Goal: Task Accomplishment & Management: Complete application form

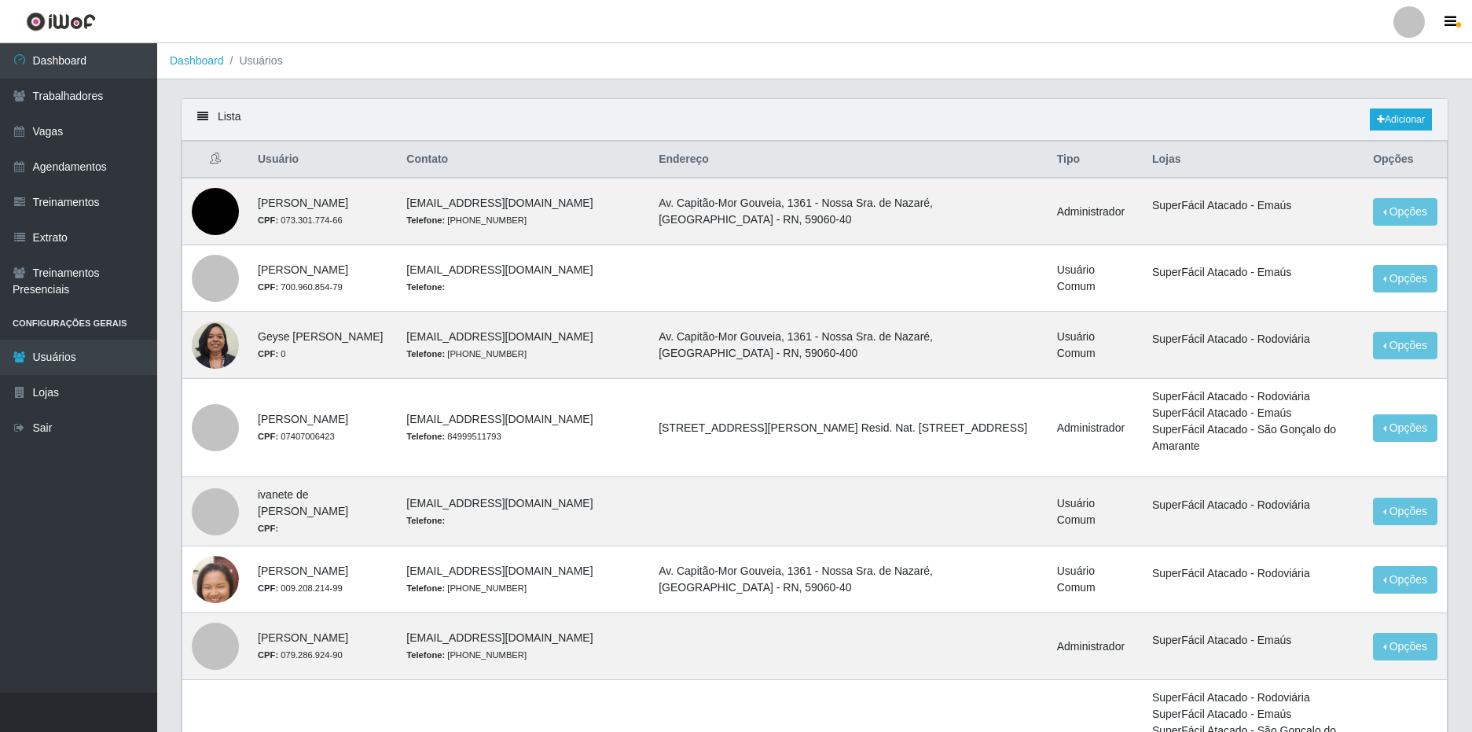
click at [1410, 20] on div at bounding box center [1408, 21] width 31 height 31
click at [1363, 119] on button "Sair" at bounding box center [1378, 122] width 141 height 32
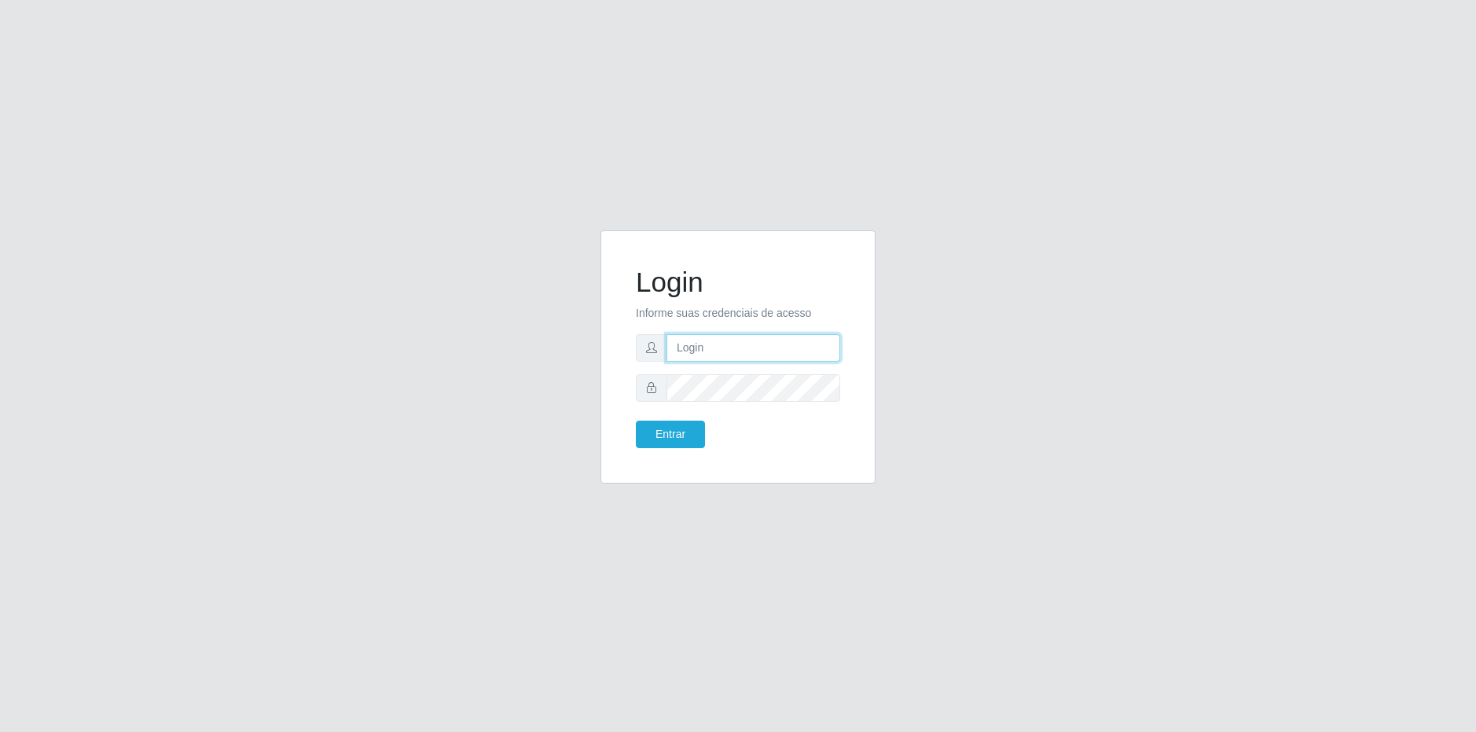
click at [708, 353] on input "text" at bounding box center [753, 348] width 174 height 28
type input "matheus@superfaciljp.com.br"
click at [636, 420] on button "Entrar" at bounding box center [670, 434] width 69 height 28
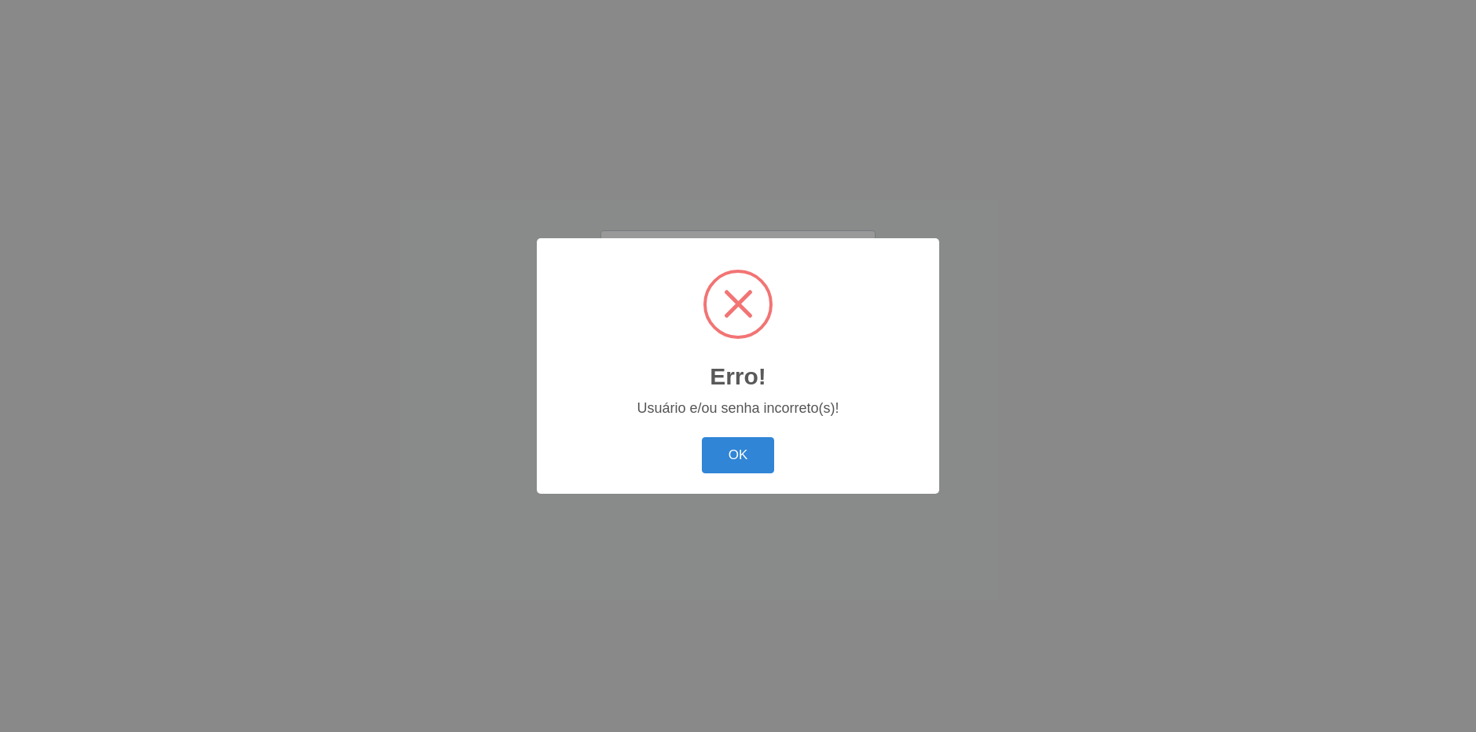
click at [689, 433] on div "Erro! × Usuário e/ou senha incorreto(s)! OK Cancel" at bounding box center [738, 365] width 402 height 255
click at [733, 464] on button "OK" at bounding box center [738, 455] width 73 height 37
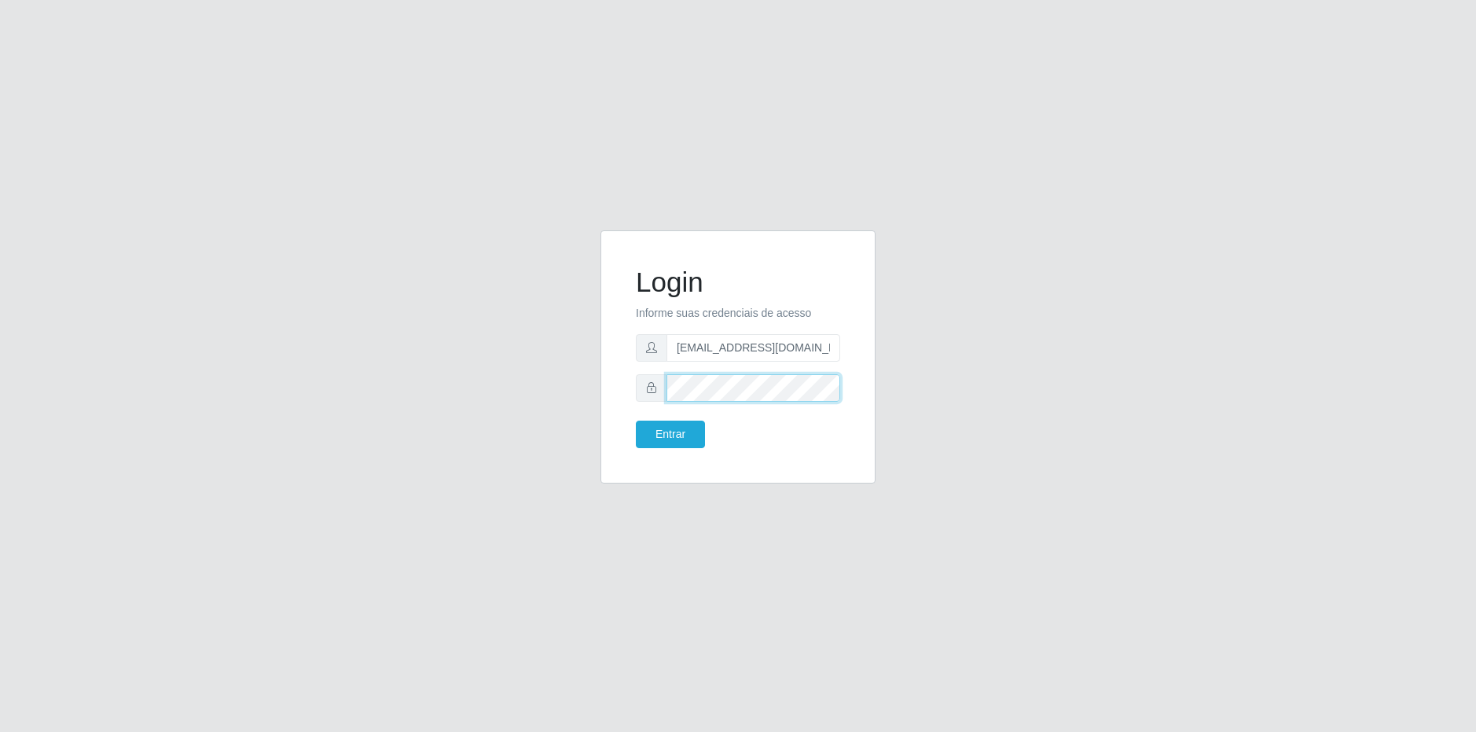
click at [488, 363] on div "Login Informe suas credenciais de acesso matheus@superfaciljp.com.br Entrar" at bounding box center [738, 366] width 896 height 272
click at [636, 420] on button "Entrar" at bounding box center [670, 434] width 69 height 28
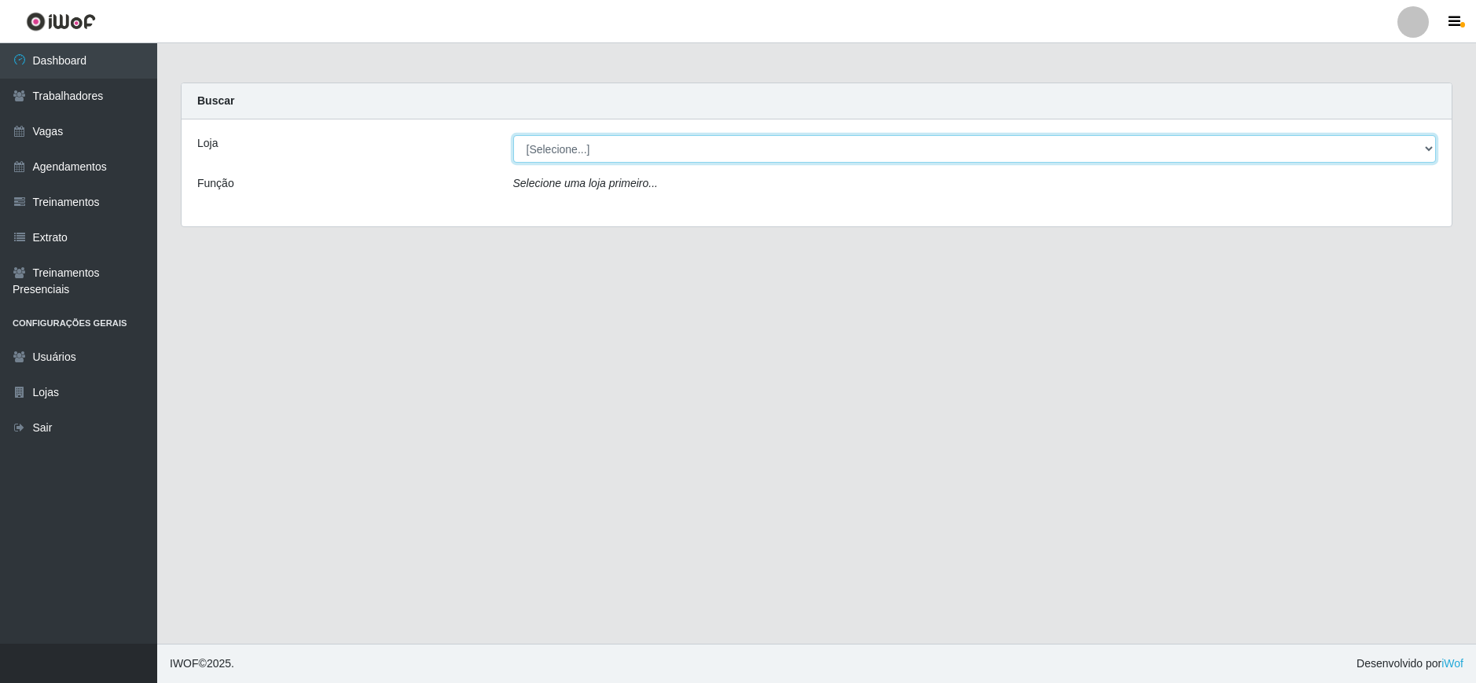
click at [629, 154] on select "[Selecione...] SuperFácil Atacado - João Pessoa" at bounding box center [974, 149] width 923 height 28
select select "399"
click at [513, 135] on select "[Selecione...] SuperFácil Atacado - João Pessoa" at bounding box center [974, 149] width 923 height 28
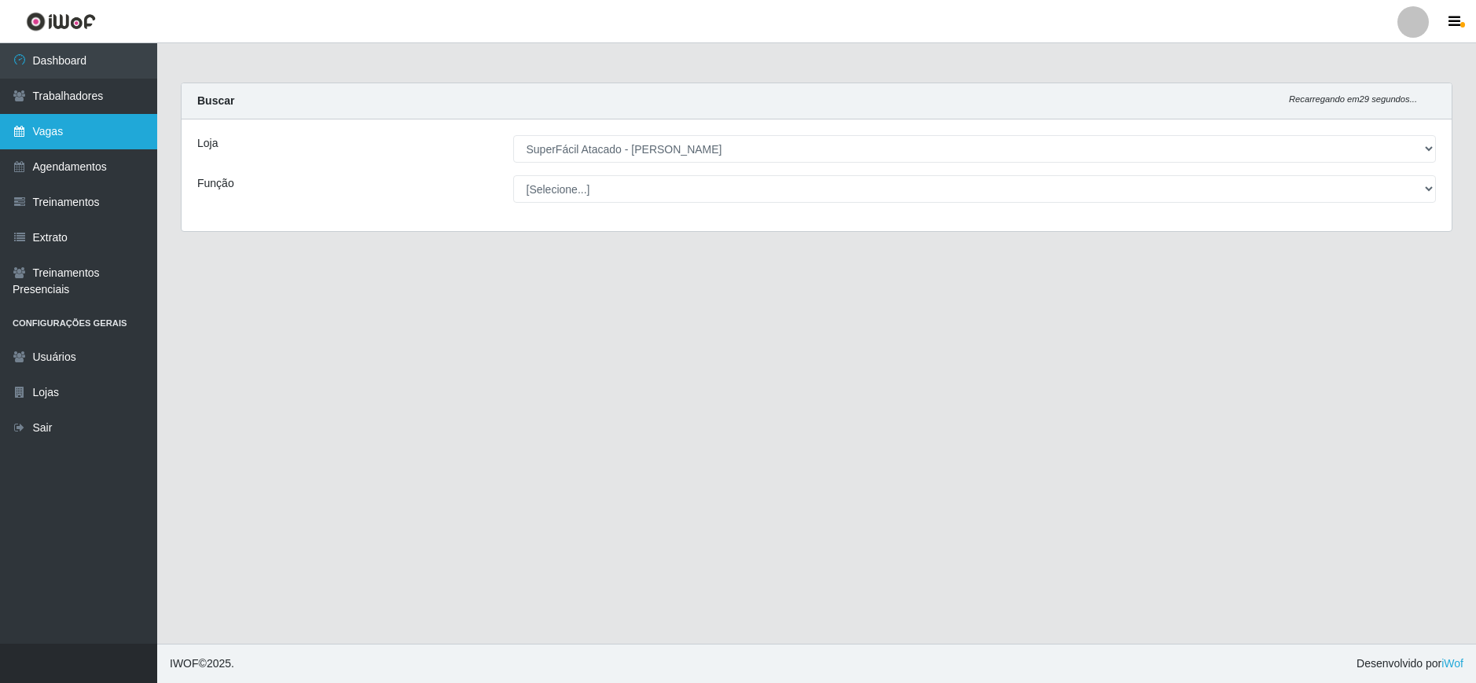
click at [86, 133] on link "Vagas" at bounding box center [78, 131] width 157 height 35
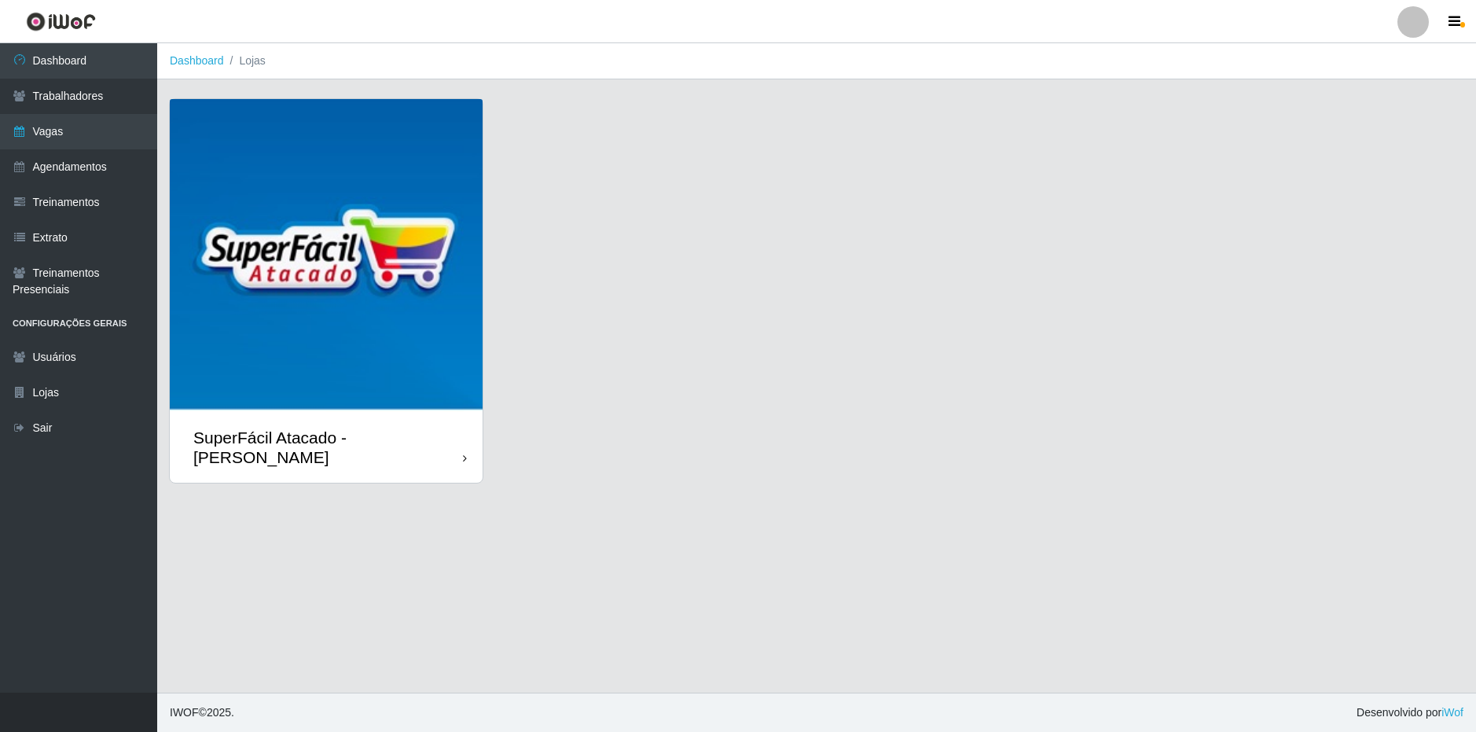
click at [418, 427] on div "SuperFácil Atacado - [PERSON_NAME]" at bounding box center [328, 446] width 270 height 39
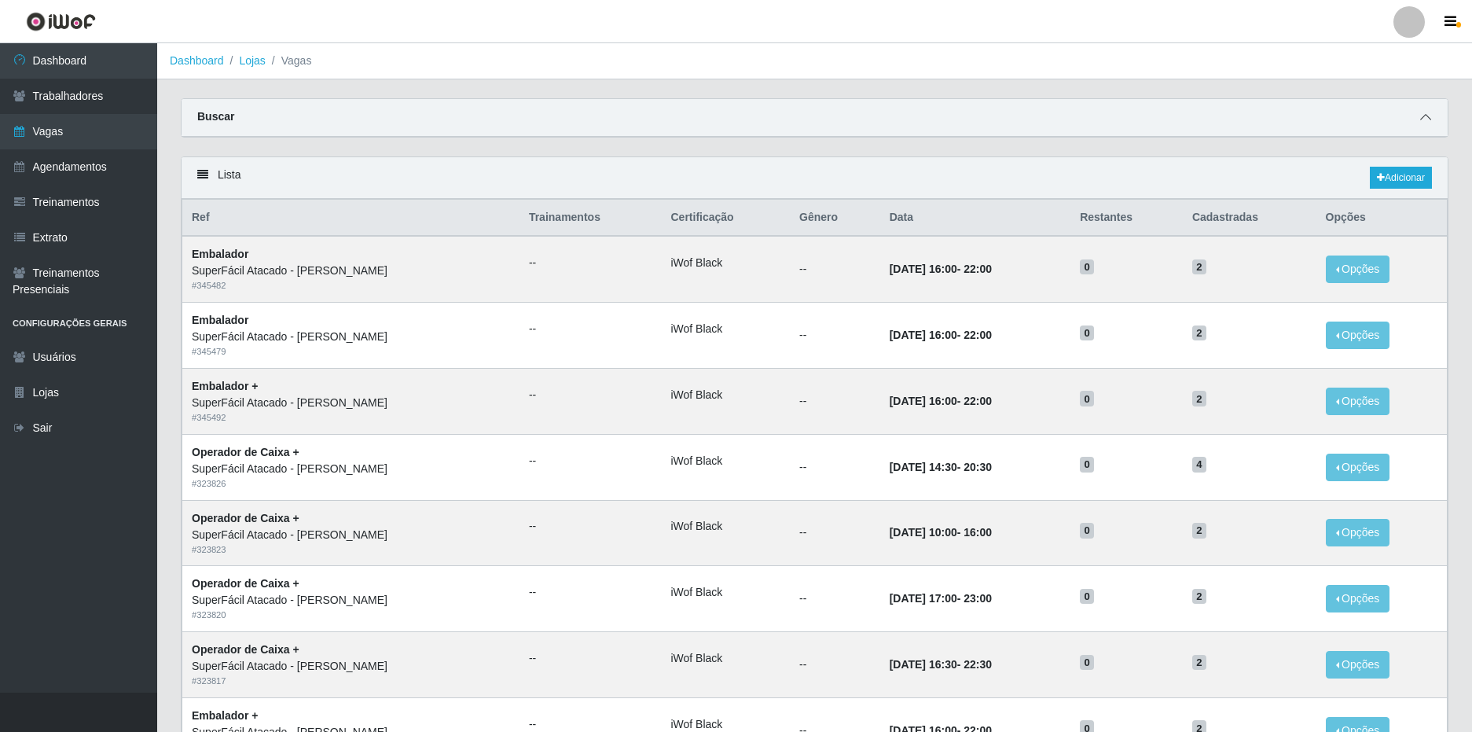
click at [1433, 121] on span at bounding box center [1425, 117] width 19 height 18
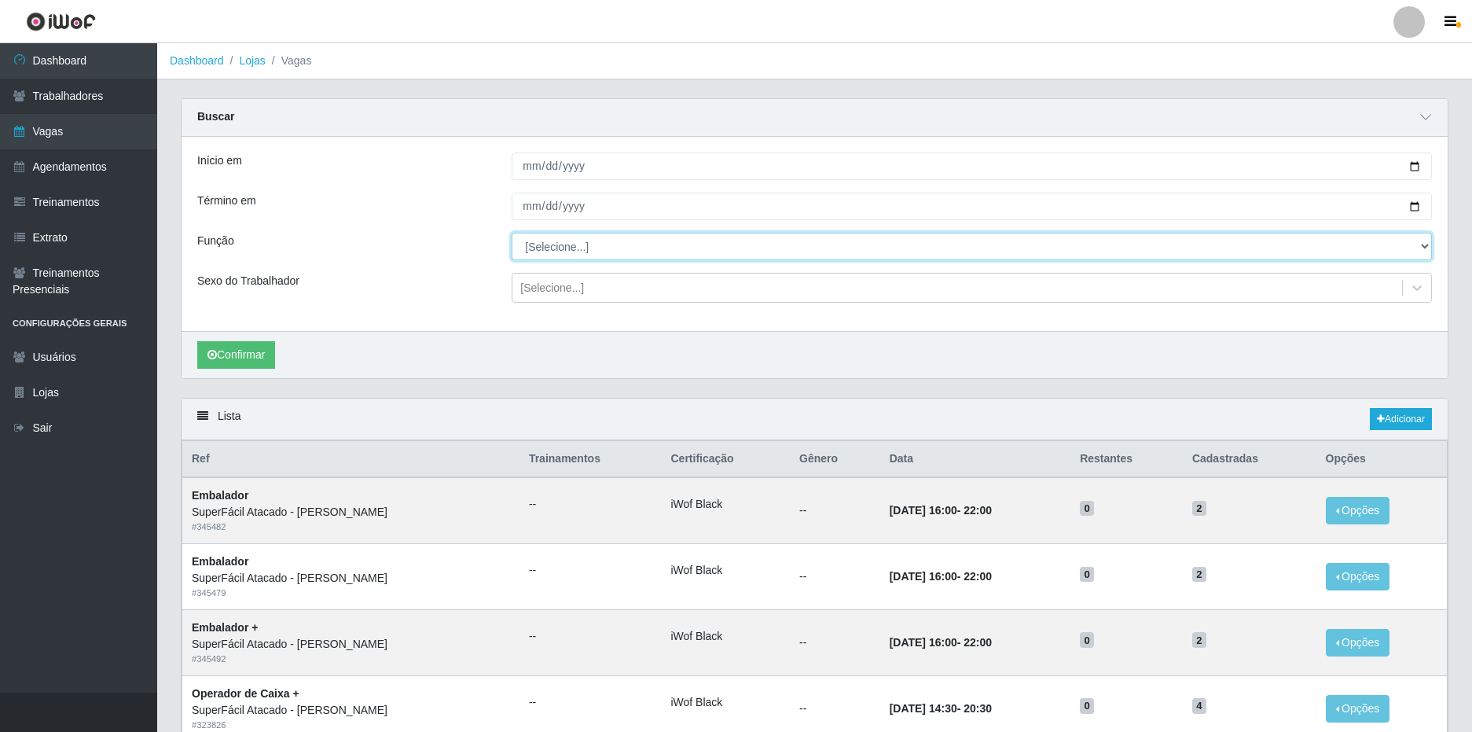
click at [1407, 252] on select "[Selecione...] Embalador Embalador + Embalador ++ Operador de Caixa Operador de…" at bounding box center [972, 247] width 920 height 28
click at [465, 277] on div "Sexo do Trabalhador" at bounding box center [342, 288] width 314 height 30
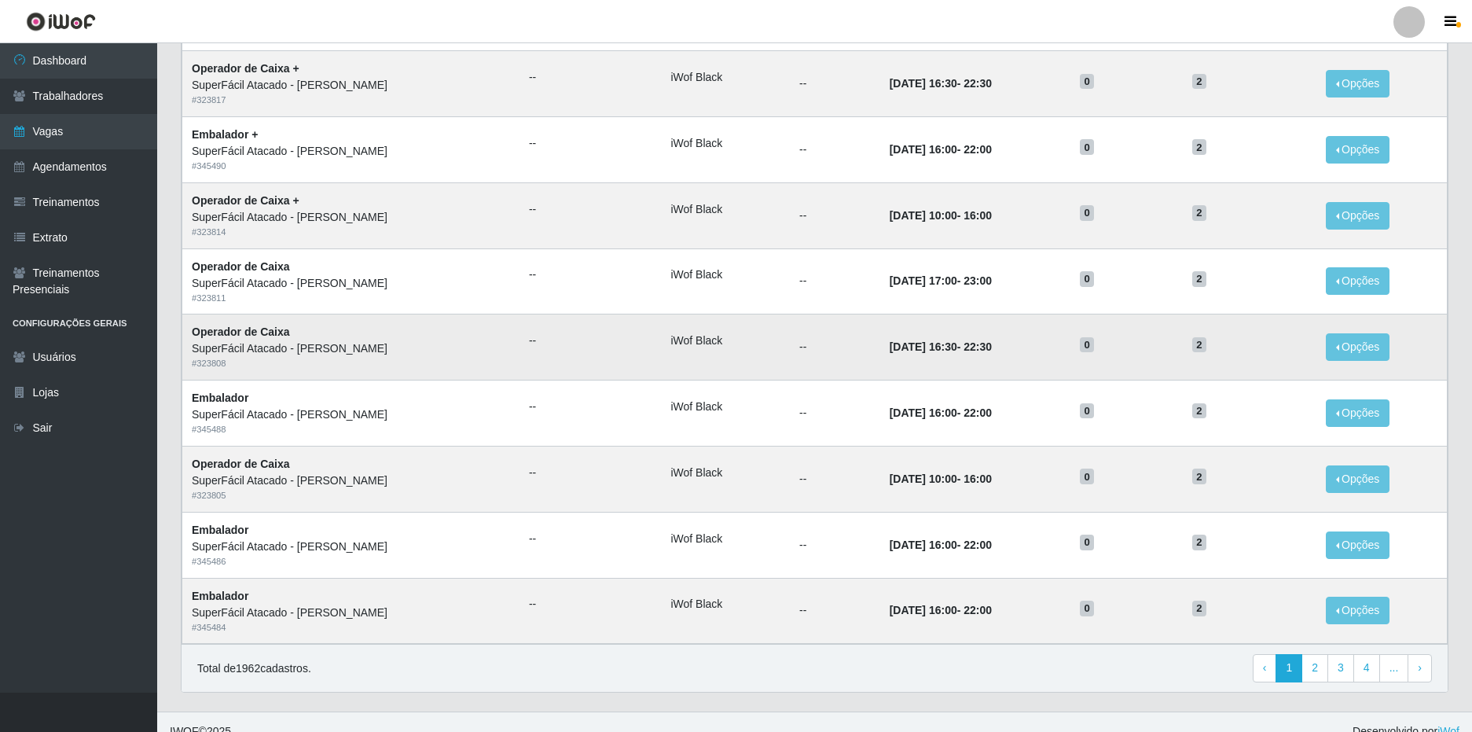
scroll to position [842, 0]
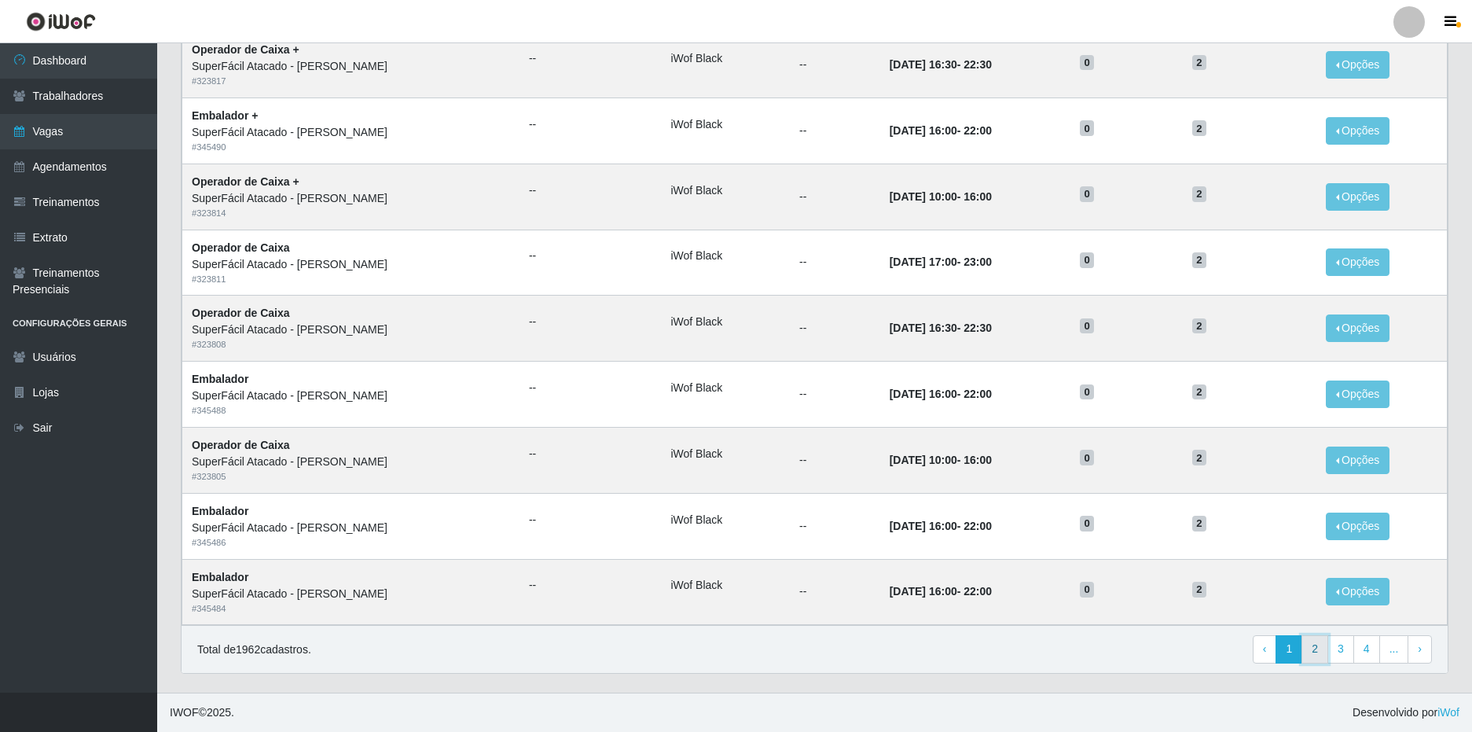
click at [1319, 651] on link "2" at bounding box center [1314, 649] width 27 height 28
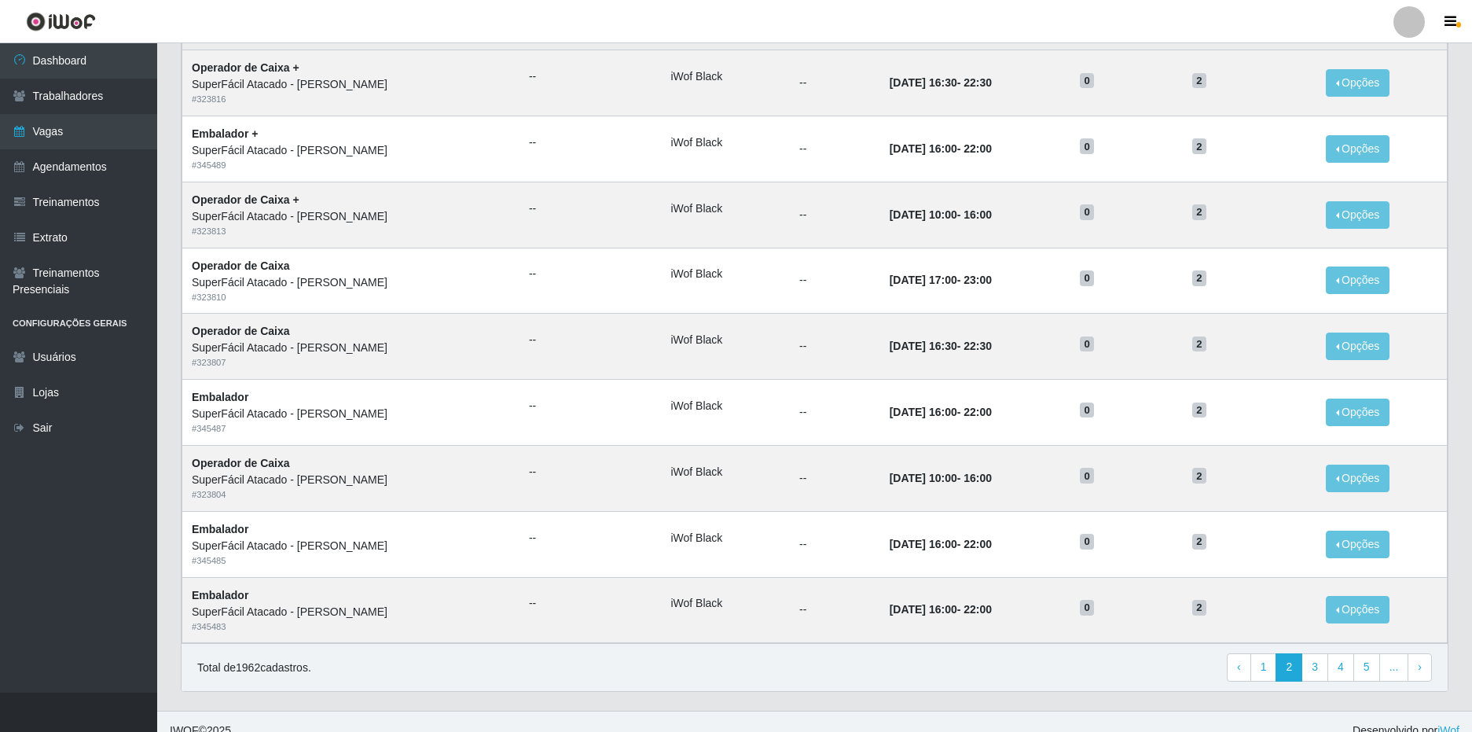
scroll to position [600, 0]
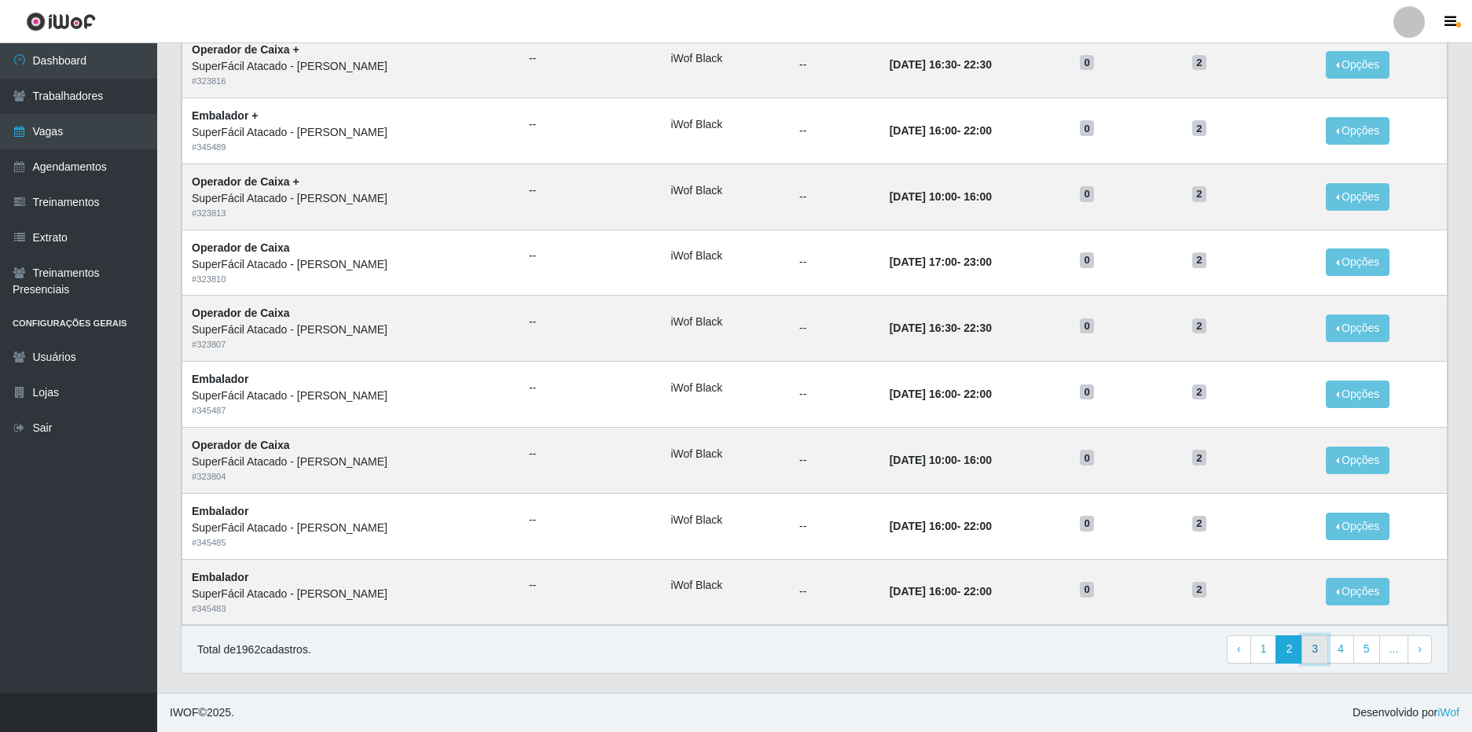
click at [1314, 655] on link "3" at bounding box center [1314, 649] width 27 height 28
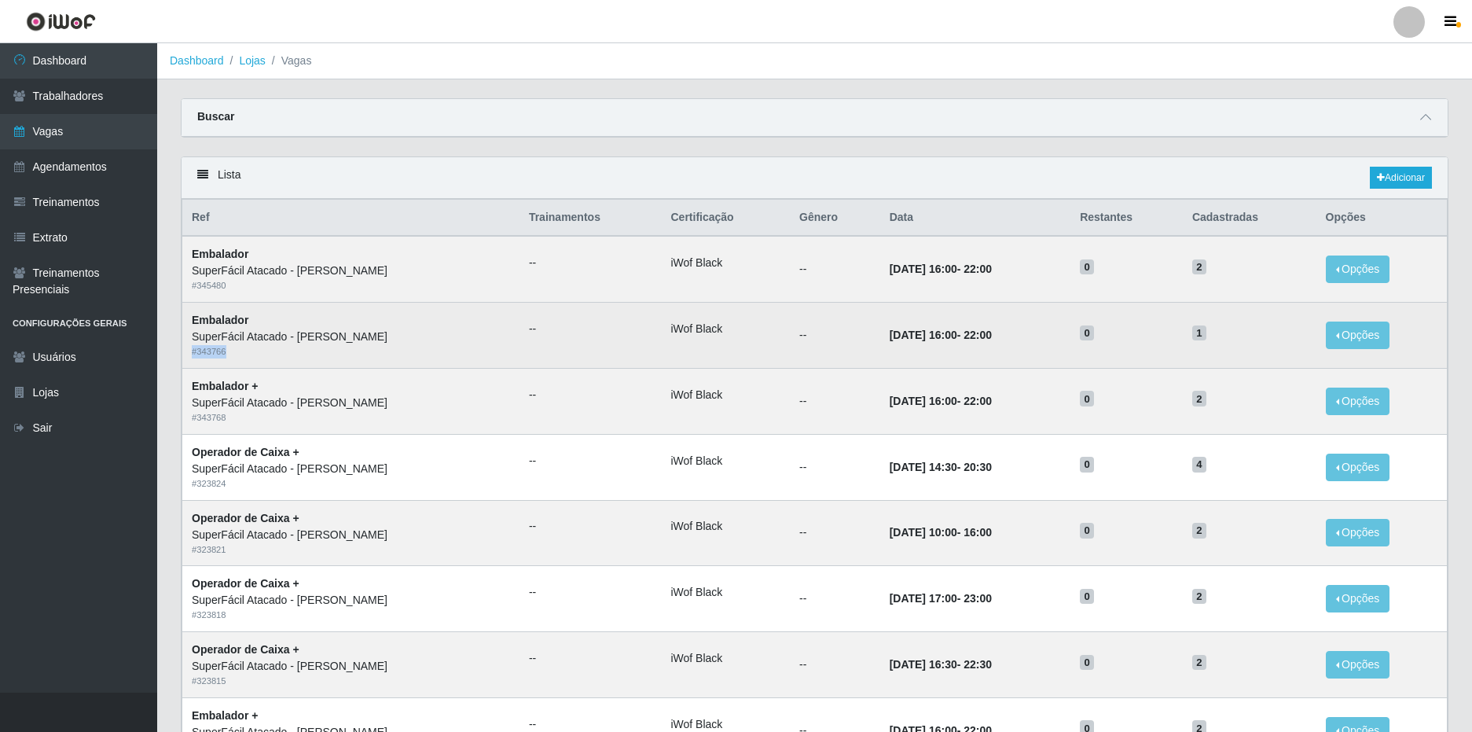
drag, startPoint x: 226, startPoint y: 353, endPoint x: 188, endPoint y: 352, distance: 37.7
click at [188, 352] on td "Embalador SuperFácil Atacado - João Pessoa # 343766" at bounding box center [350, 336] width 337 height 66
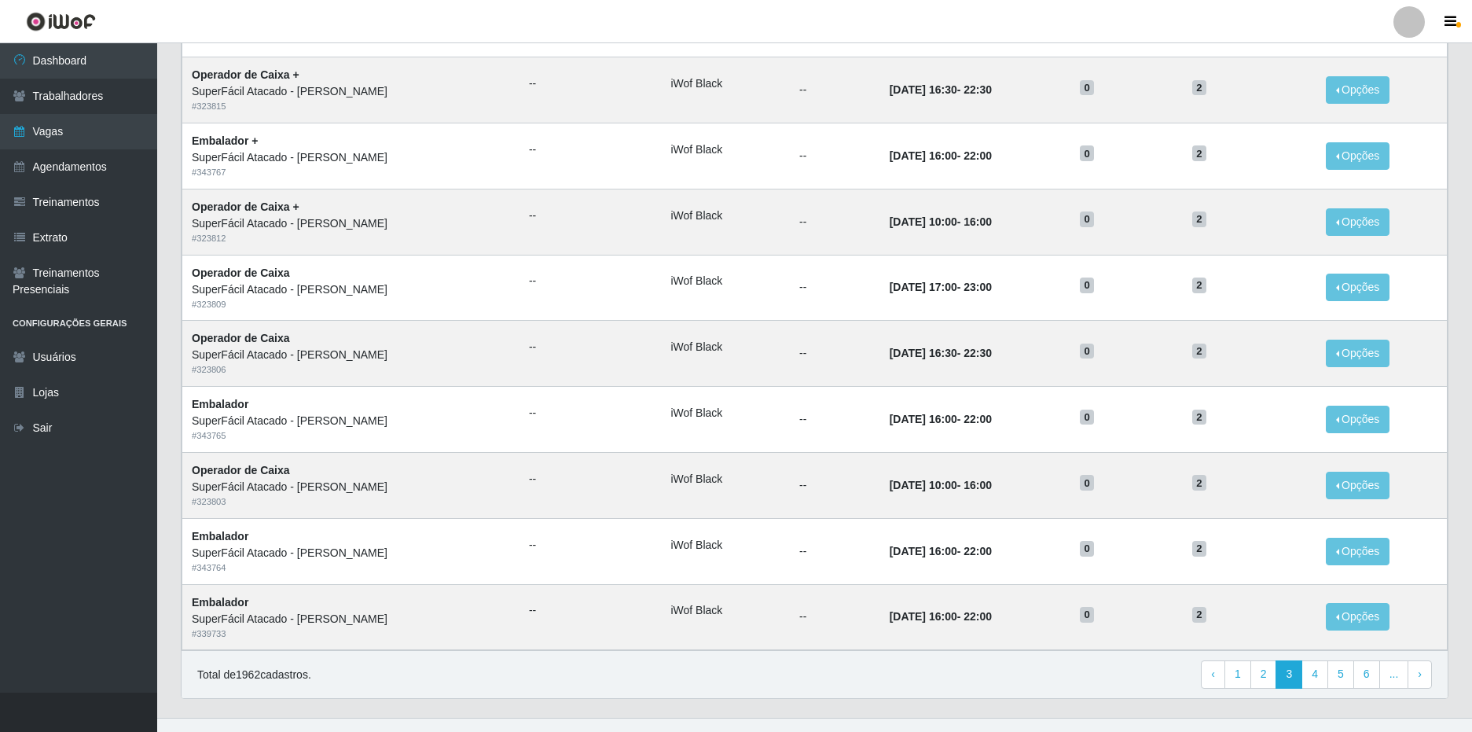
scroll to position [600, 0]
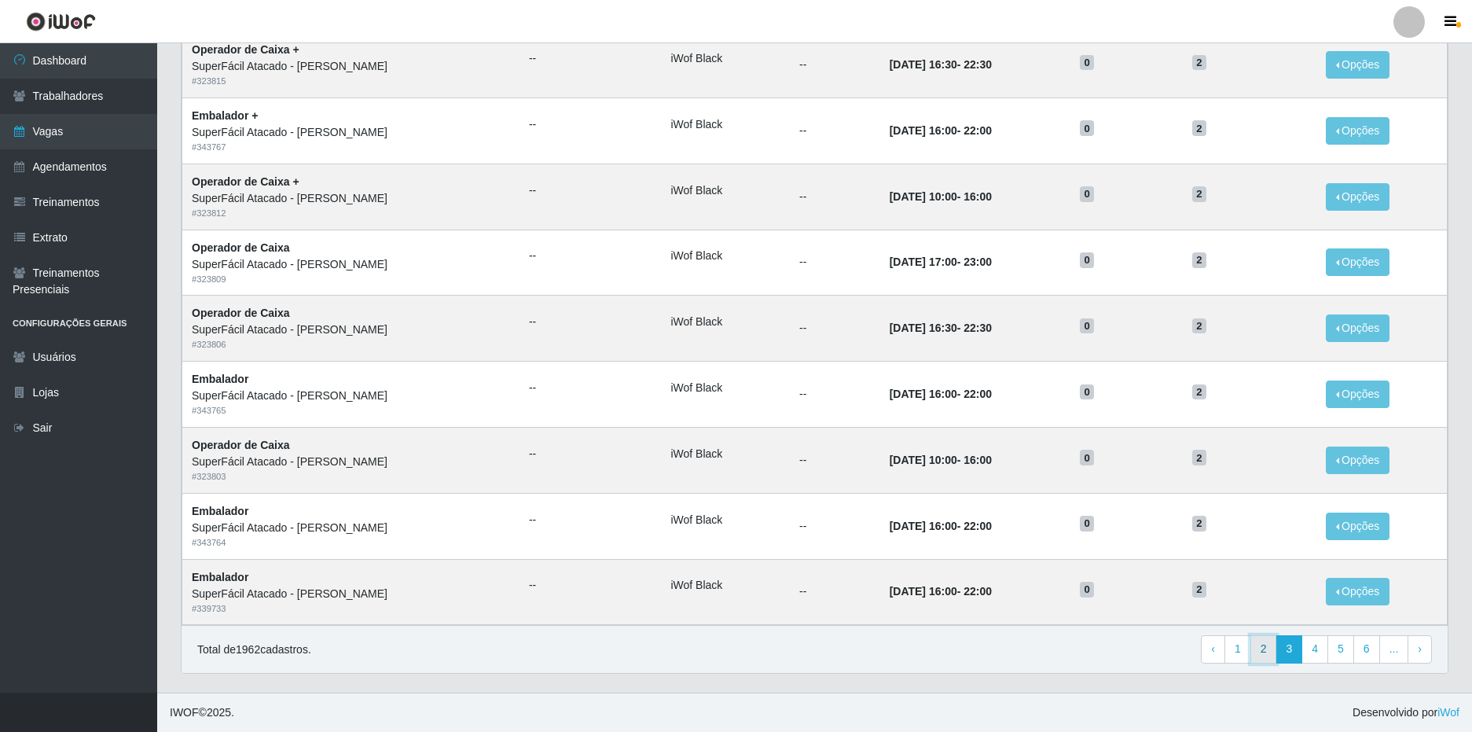
click at [1264, 651] on link "2" at bounding box center [1263, 649] width 27 height 28
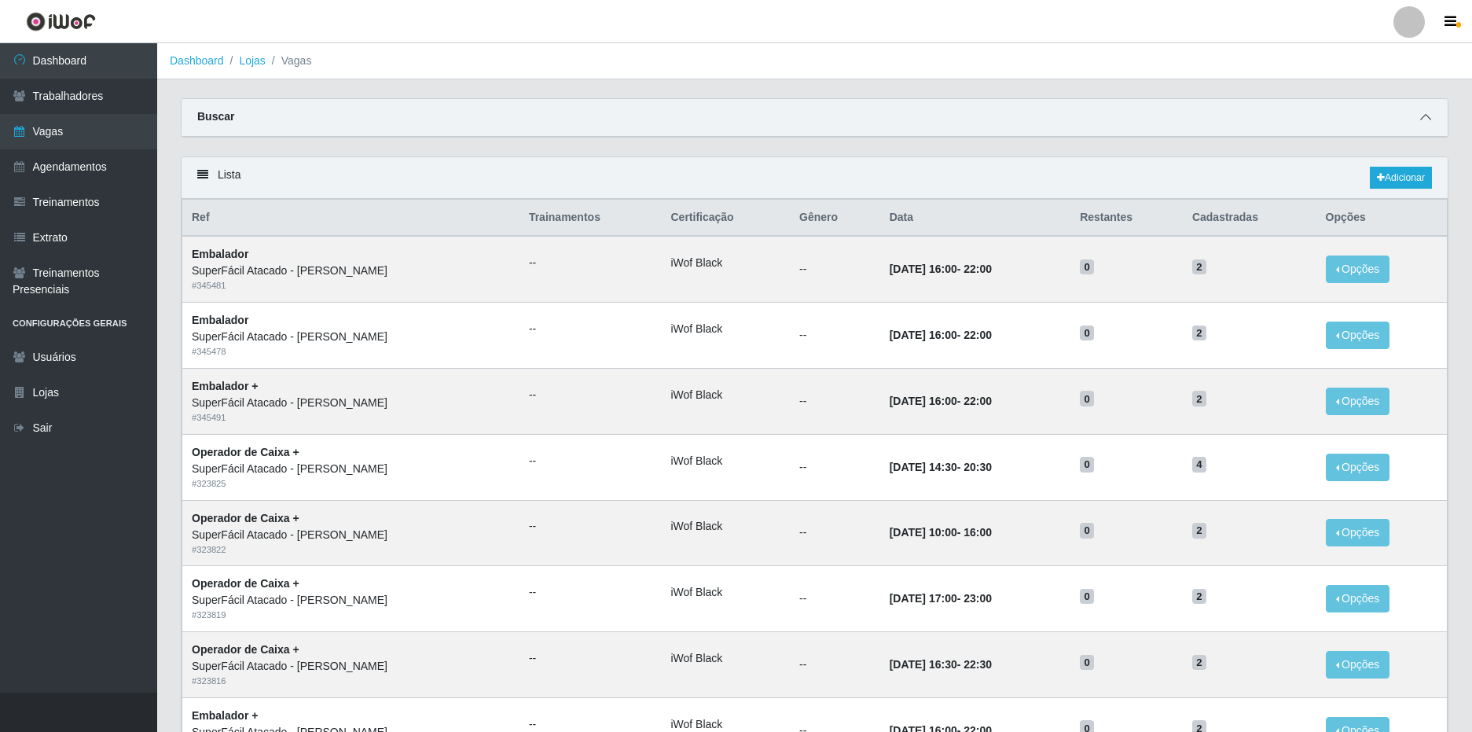
click at [1424, 122] on icon at bounding box center [1425, 117] width 11 height 11
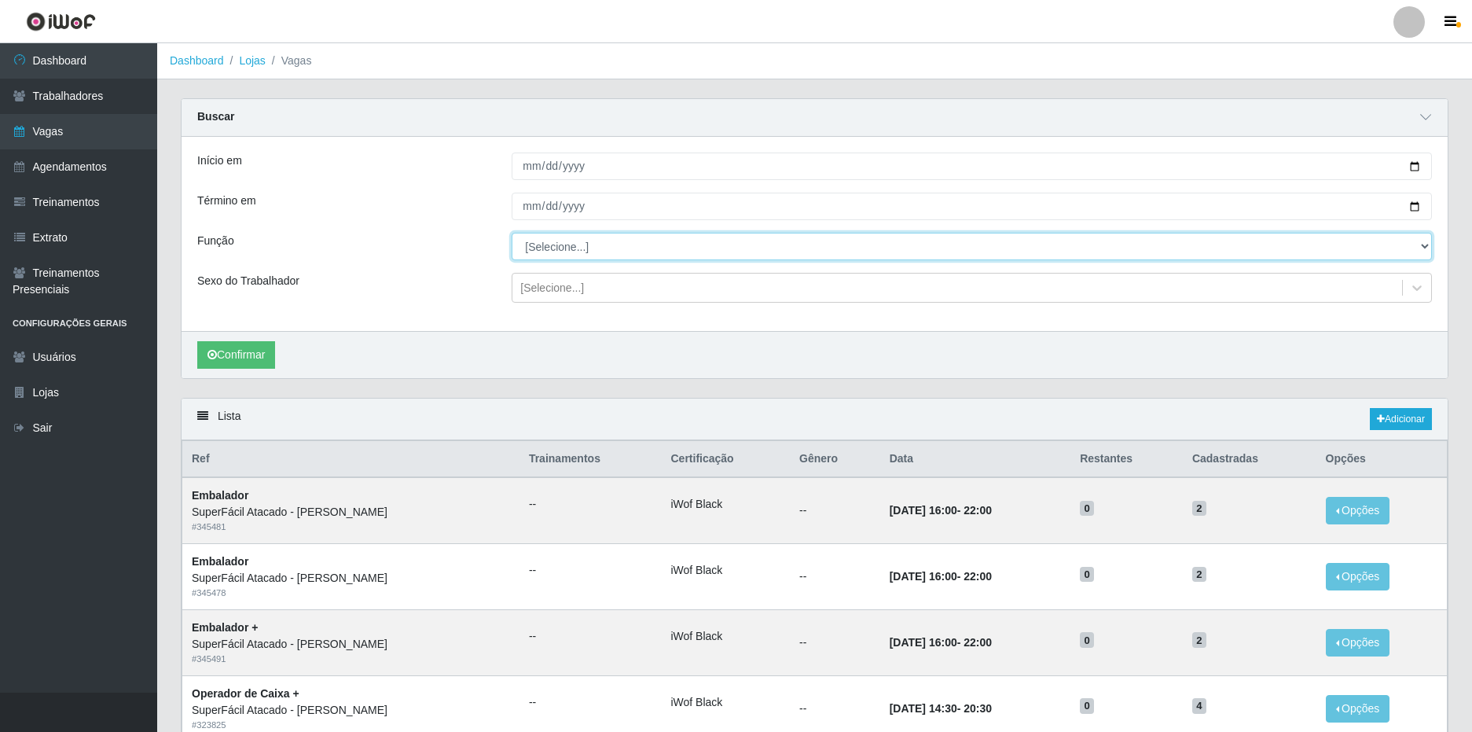
click at [633, 252] on select "[Selecione...] Embalador Embalador + Embalador ++ Operador de Caixa Operador de…" at bounding box center [972, 247] width 920 height 28
click at [512, 233] on select "[Selecione...] Embalador Embalador + Embalador ++ Operador de Caixa Operador de…" at bounding box center [972, 247] width 920 height 28
click at [224, 367] on button "Confirmar" at bounding box center [236, 355] width 78 height 28
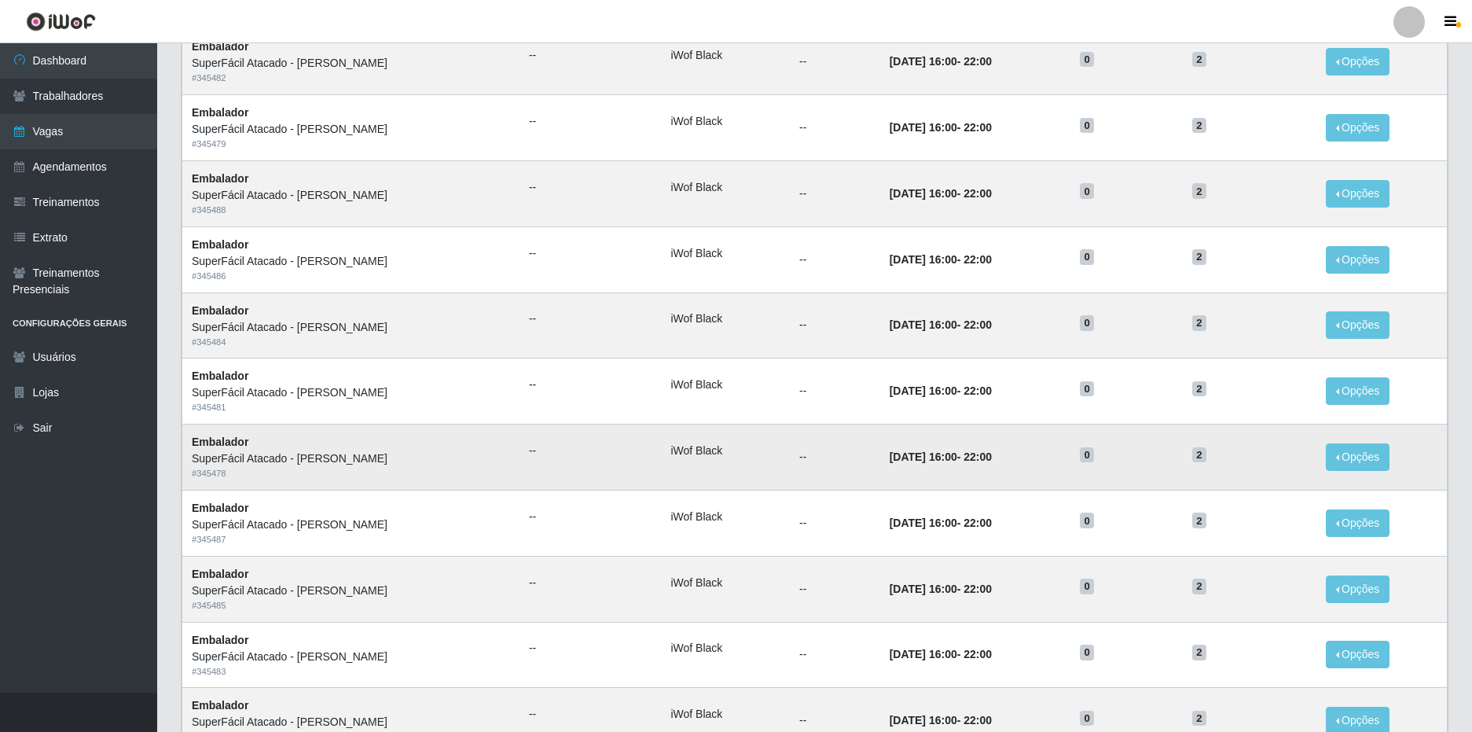
scroll to position [56, 0]
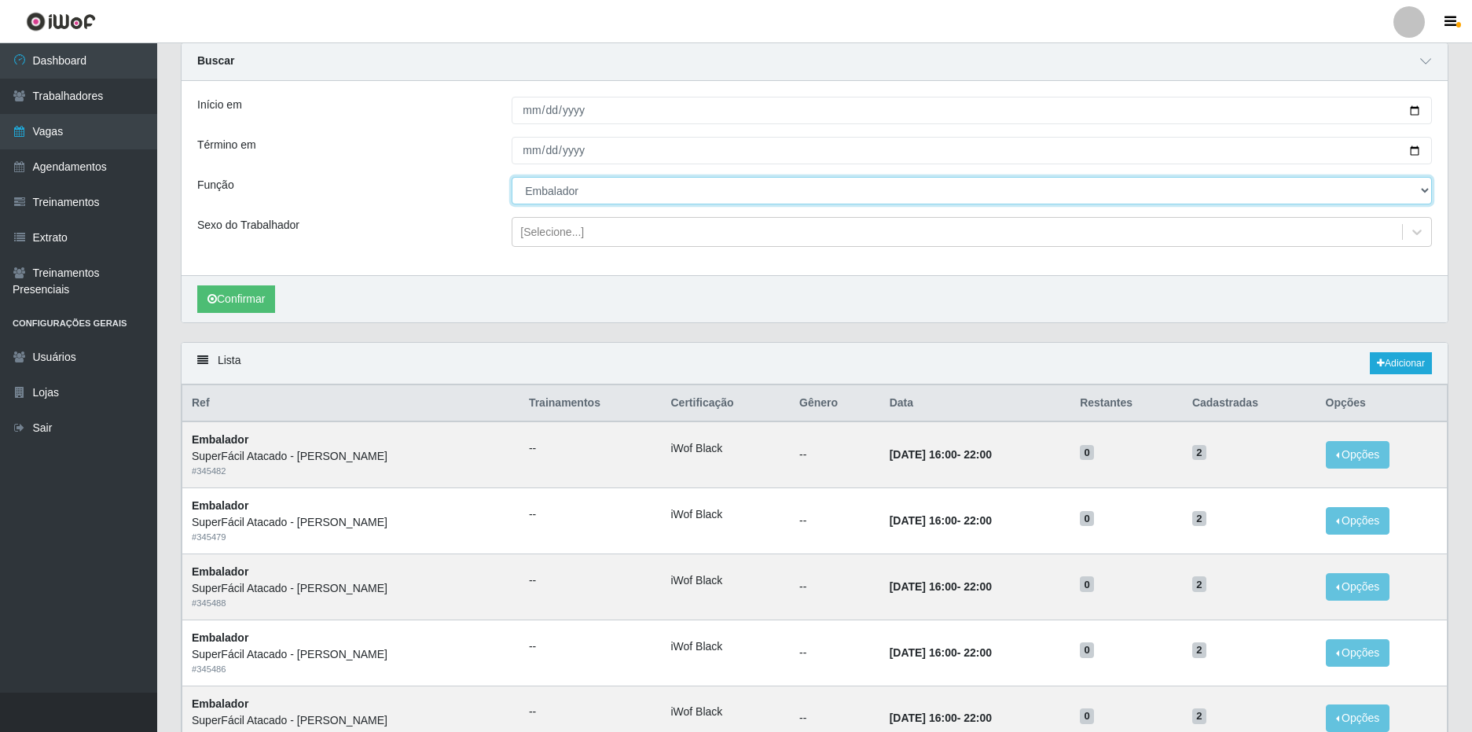
click at [560, 199] on select "[Selecione...] Embalador Embalador + Embalador ++ Operador de Caixa Operador de…" at bounding box center [972, 191] width 920 height 28
click at [512, 178] on select "[Selecione...] Embalador Embalador + Embalador ++ Operador de Caixa Operador de…" at bounding box center [972, 191] width 920 height 28
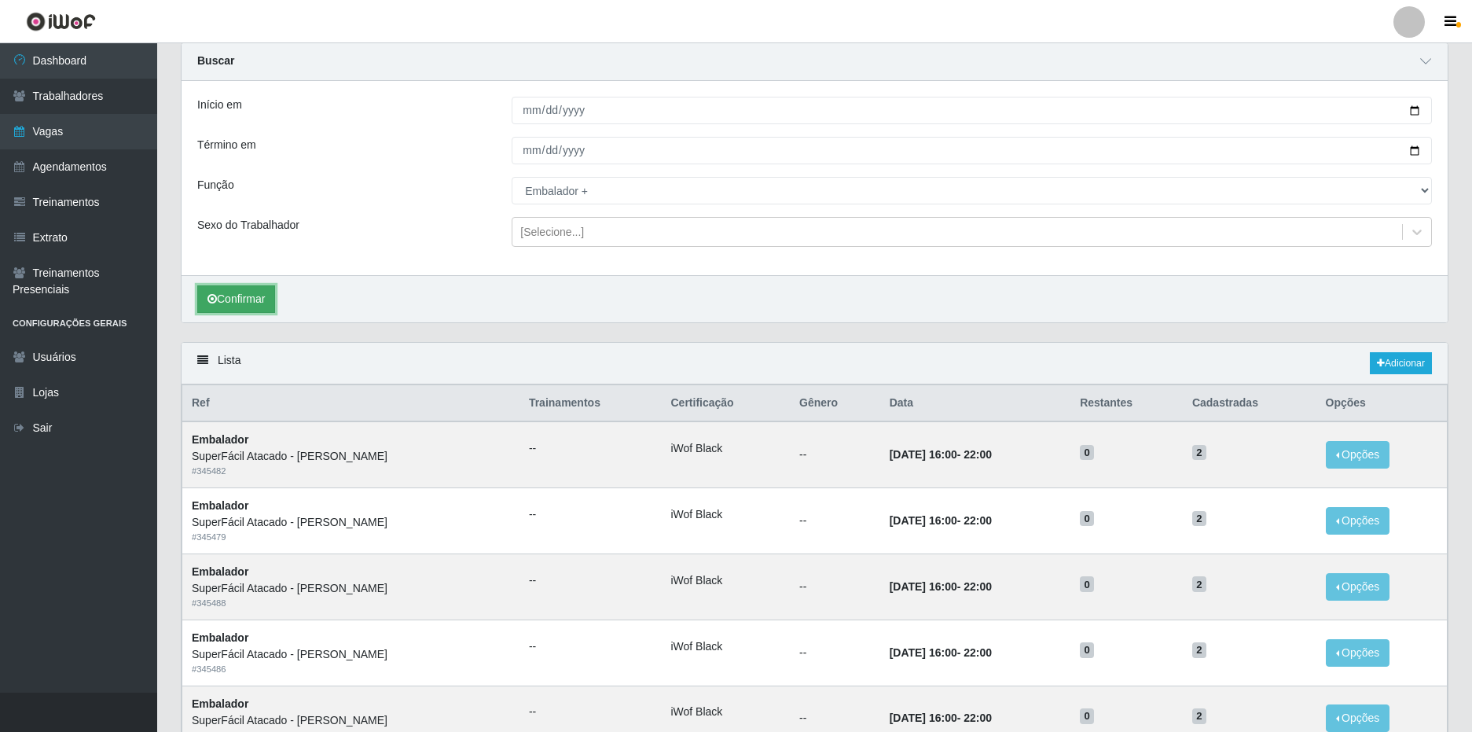
click at [222, 305] on button "Confirmar" at bounding box center [236, 299] width 78 height 28
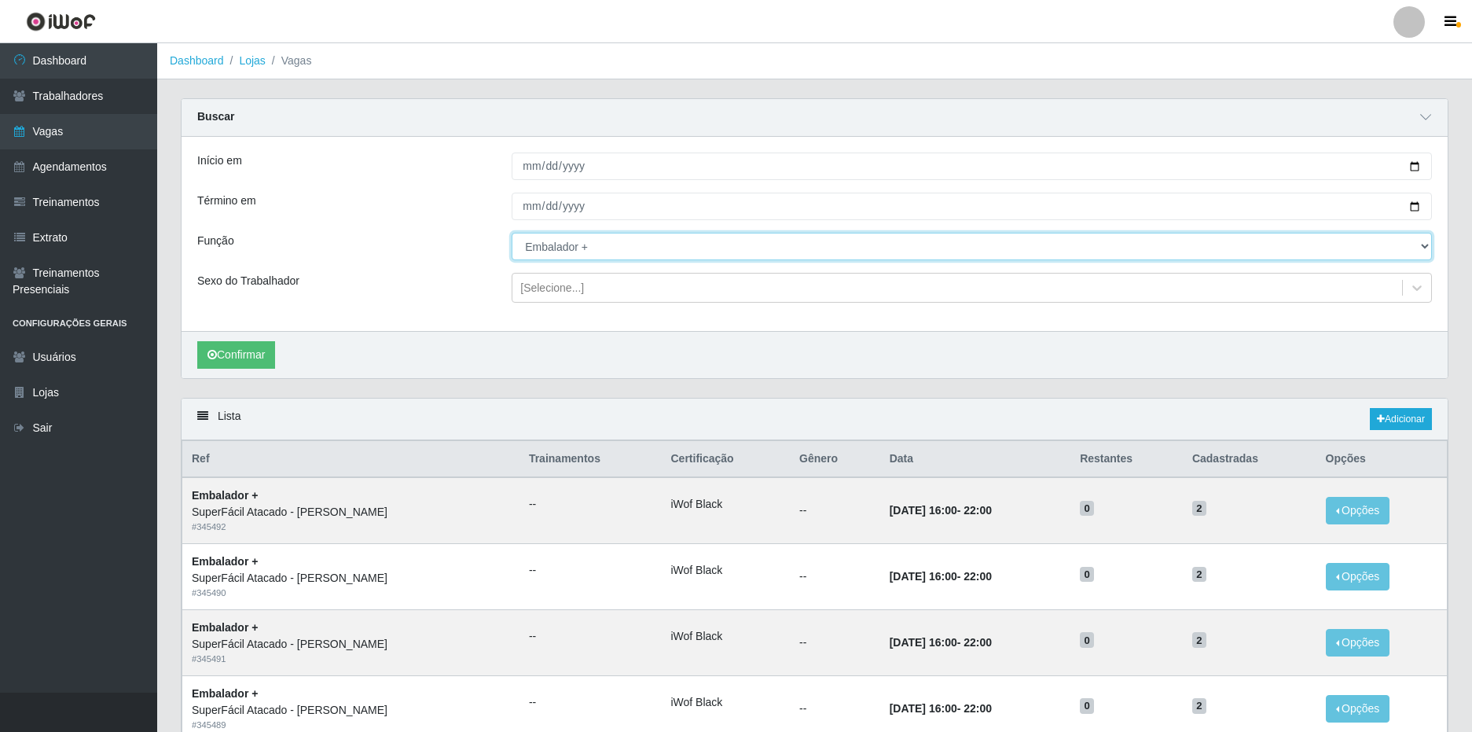
click at [639, 251] on select "[Selecione...] Embalador Embalador + Embalador ++ Operador de Caixa Operador de…" at bounding box center [972, 247] width 920 height 28
click at [512, 233] on select "[Selecione...] Embalador Embalador + Embalador ++ Operador de Caixa Operador de…" at bounding box center [972, 247] width 920 height 28
click at [597, 256] on select "[Selecione...] Embalador Embalador + Embalador ++ Operador de Caixa Operador de…" at bounding box center [972, 247] width 920 height 28
select select "1"
click at [512, 233] on select "[Selecione...] Embalador Embalador + Embalador ++ Operador de Caixa Operador de…" at bounding box center [972, 247] width 920 height 28
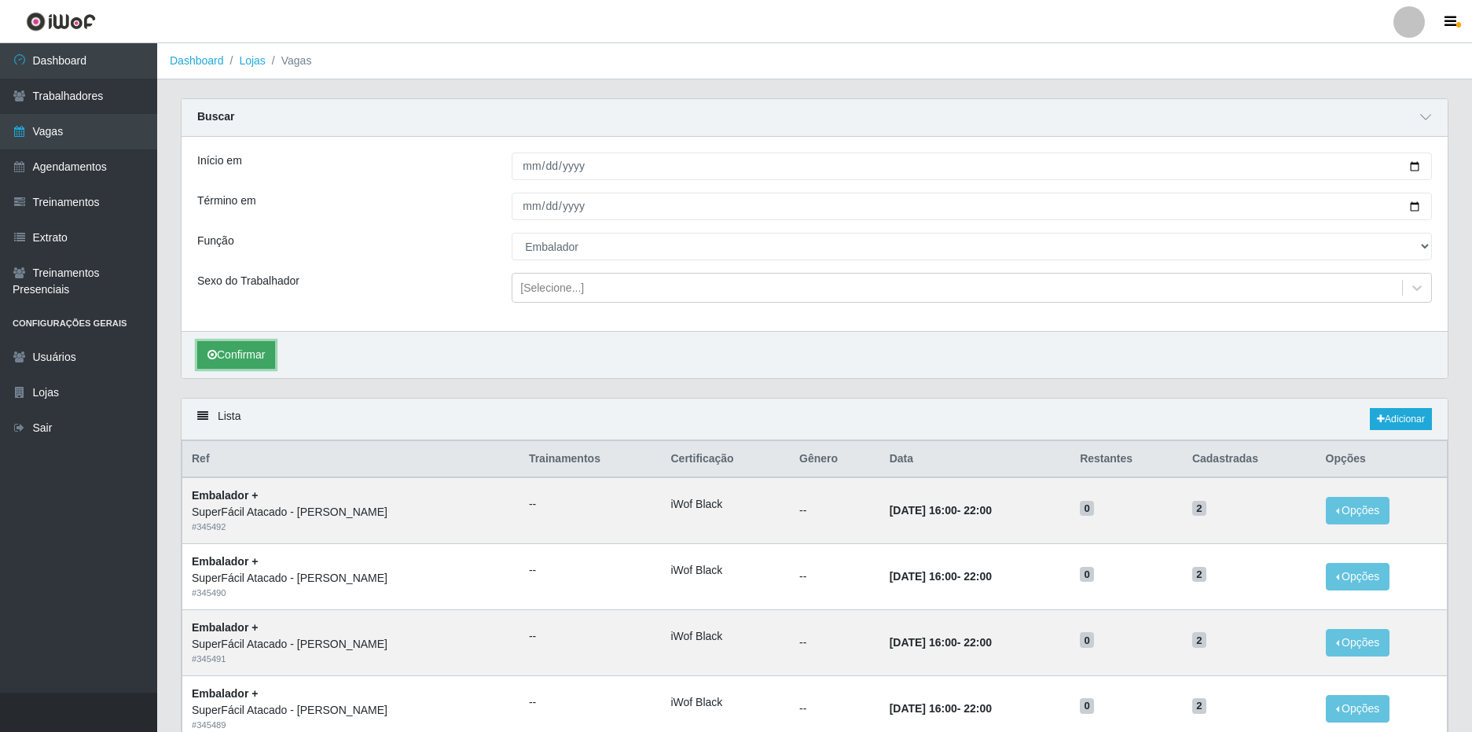
click at [251, 362] on button "Confirmar" at bounding box center [236, 355] width 78 height 28
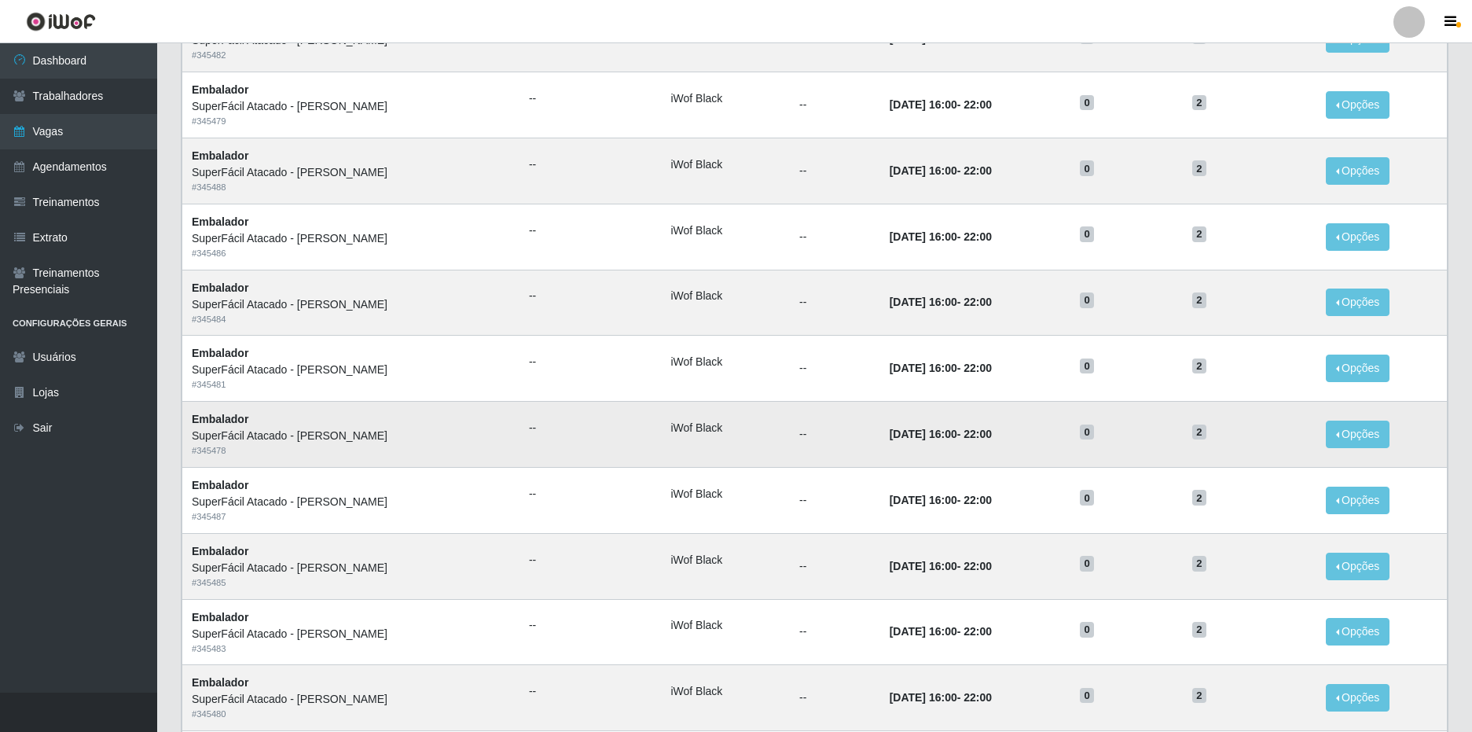
scroll to position [314, 0]
